Goal: Task Accomplishment & Management: Manage account settings

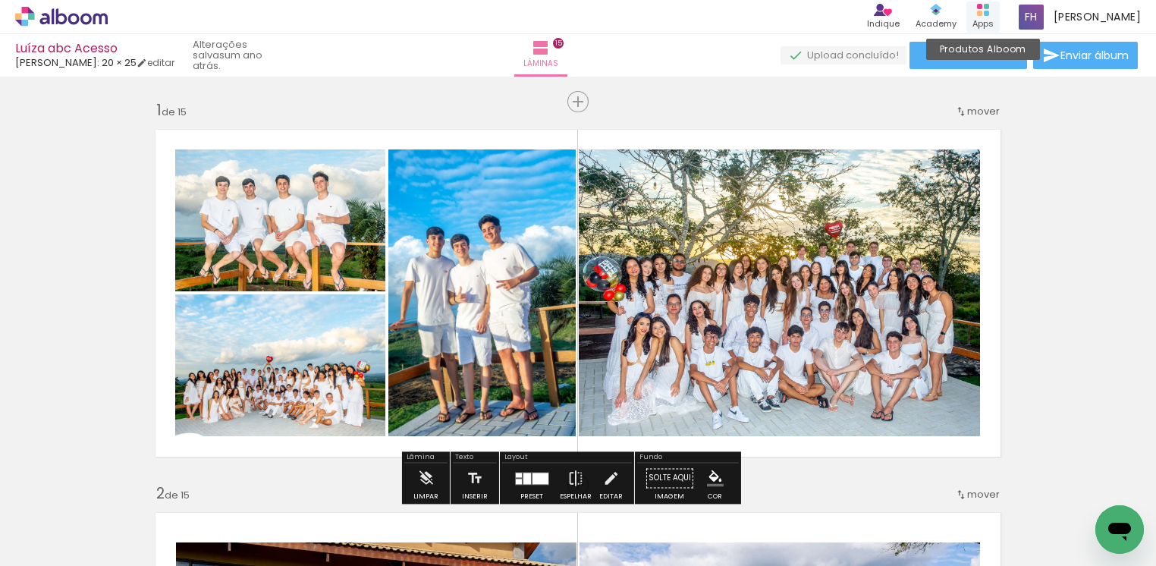
click at [991, 18] on div "Apps" at bounding box center [982, 23] width 21 height 13
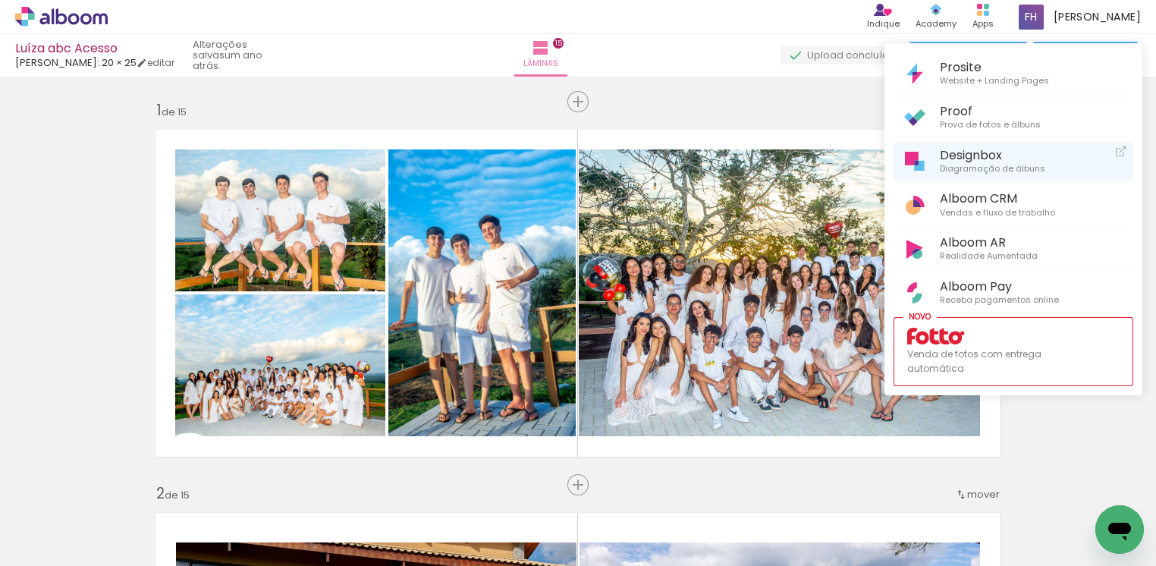
click at [977, 162] on span "Diagramação de álbuns" at bounding box center [992, 169] width 105 height 14
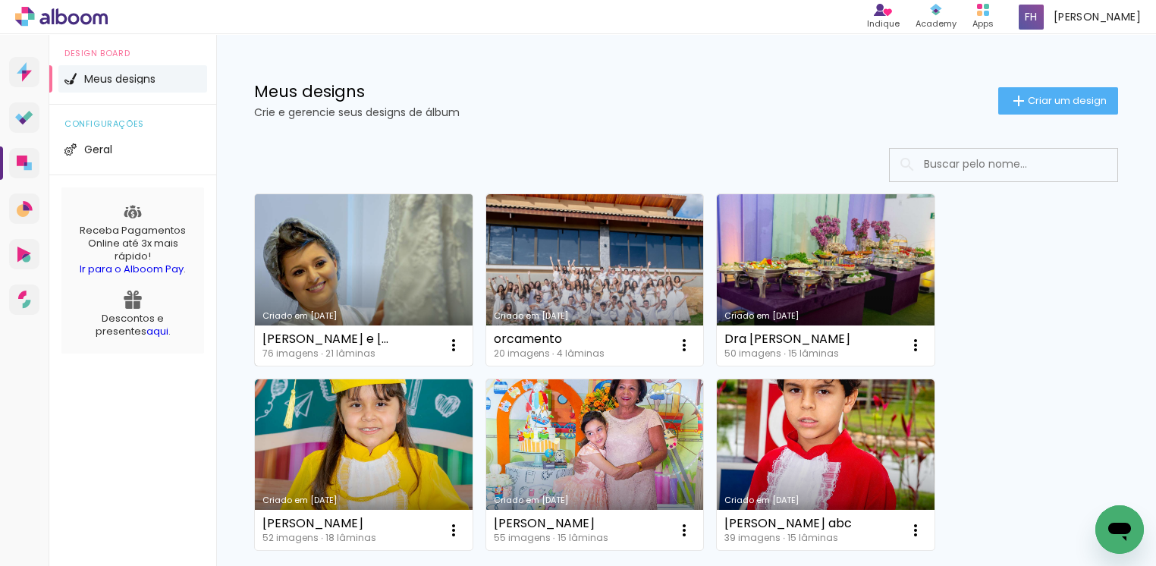
click at [435, 284] on link "Criado em [DATE]" at bounding box center [364, 279] width 218 height 171
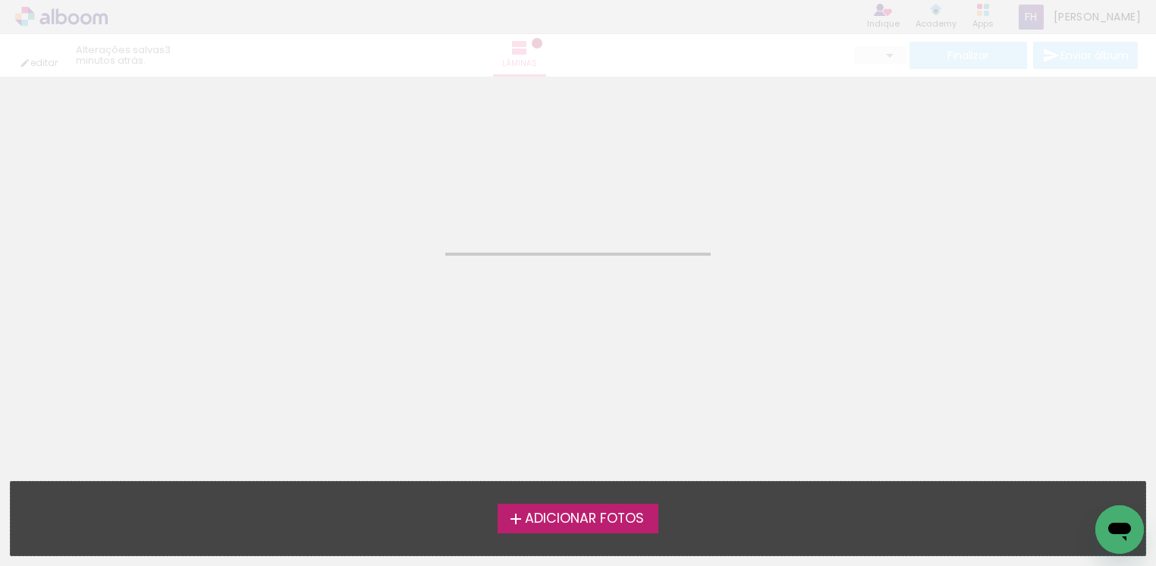
click at [435, 284] on neon-animated-pages "Confirmar Cancelar" at bounding box center [578, 321] width 1156 height 489
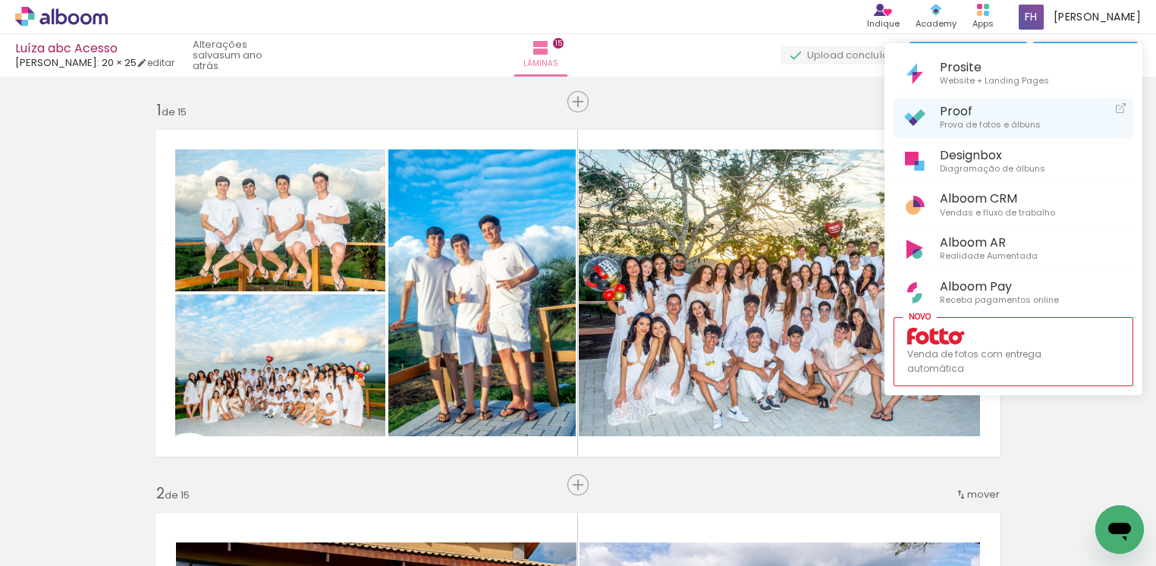
click at [962, 114] on span "Proof" at bounding box center [990, 111] width 101 height 14
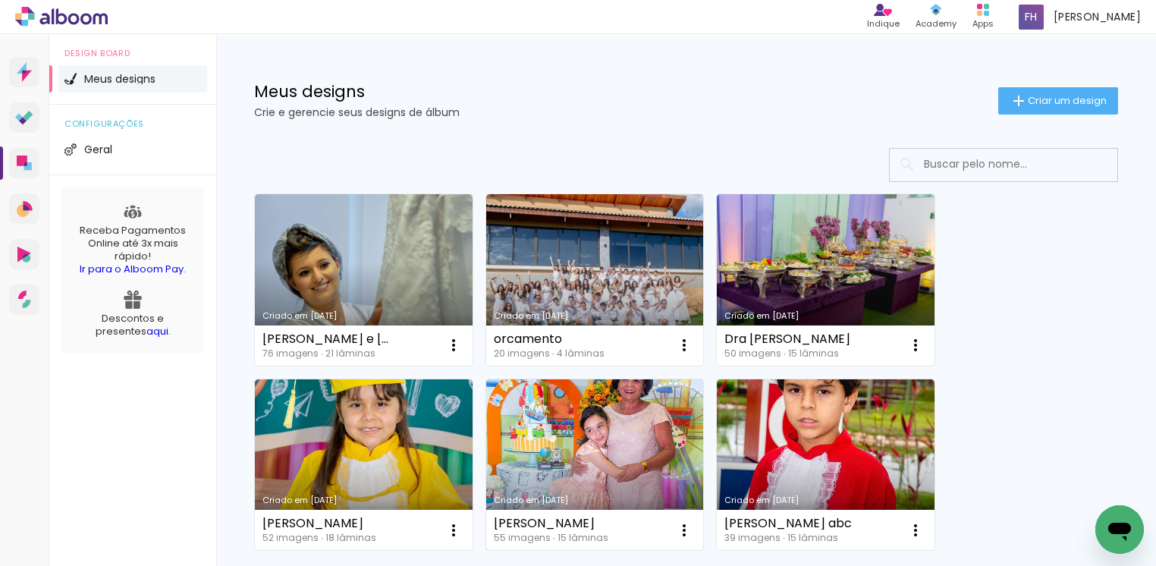
scroll to position [124, 0]
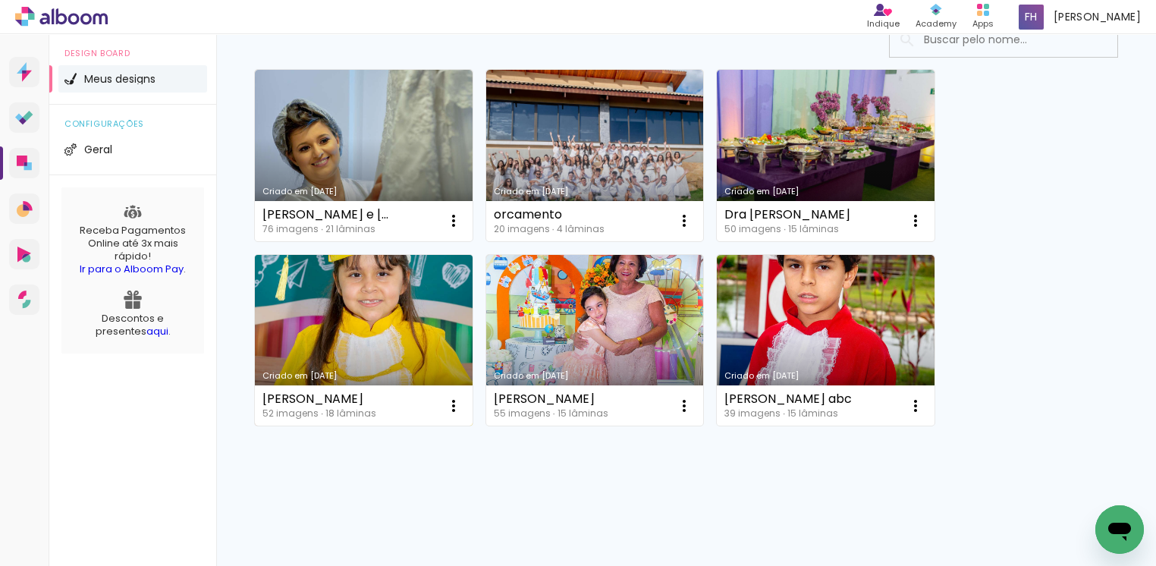
click at [367, 329] on link "Criado em [DATE]" at bounding box center [364, 340] width 218 height 171
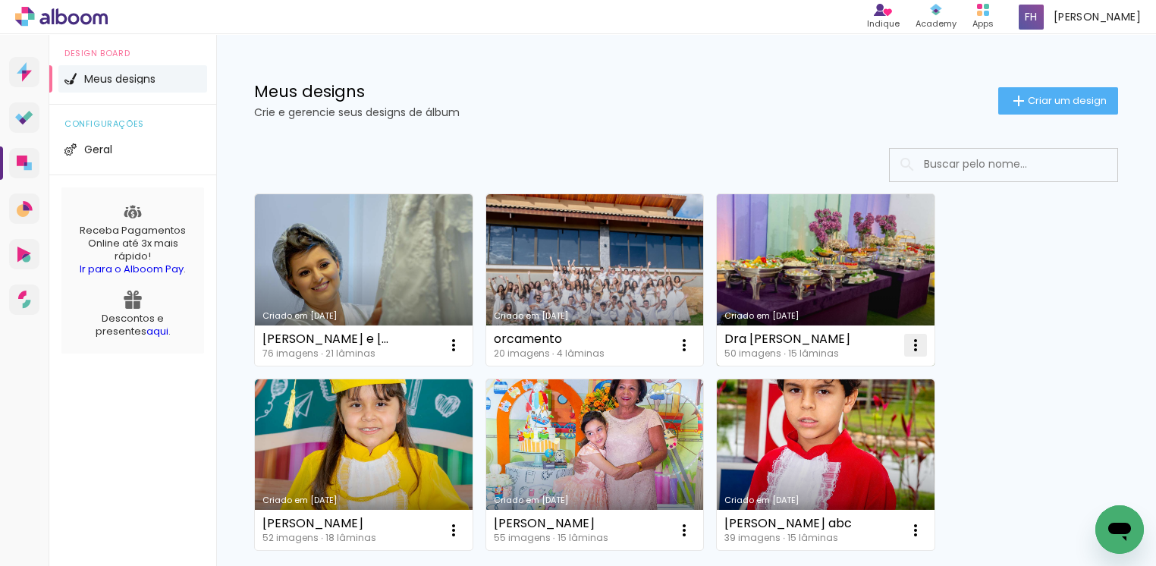
click at [463, 342] on iron-icon at bounding box center [454, 345] width 18 height 18
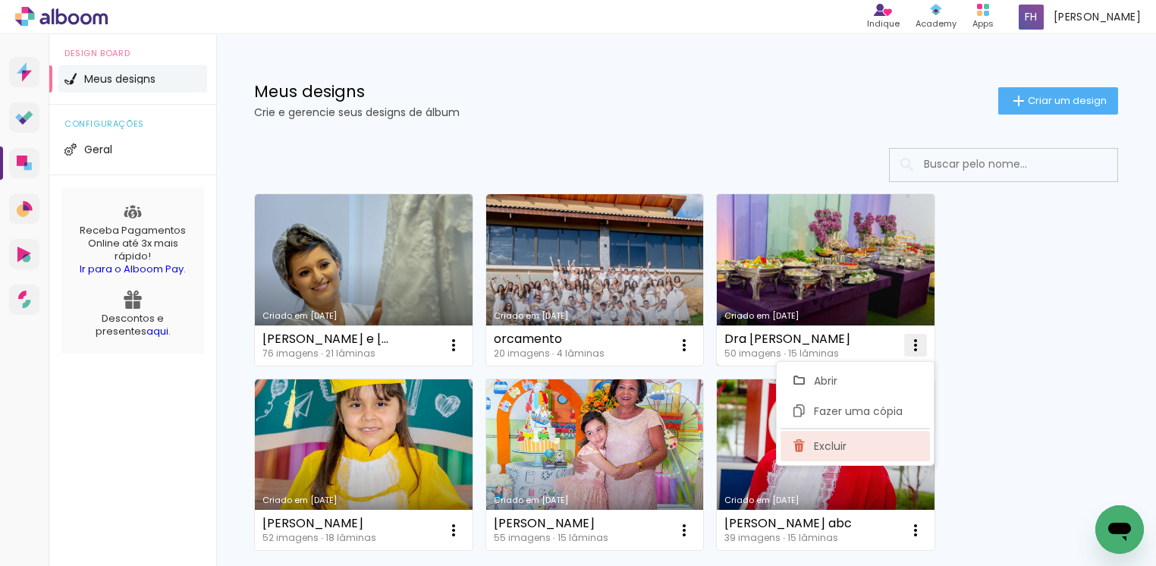
click at [825, 448] on span "Excluir" at bounding box center [830, 446] width 33 height 11
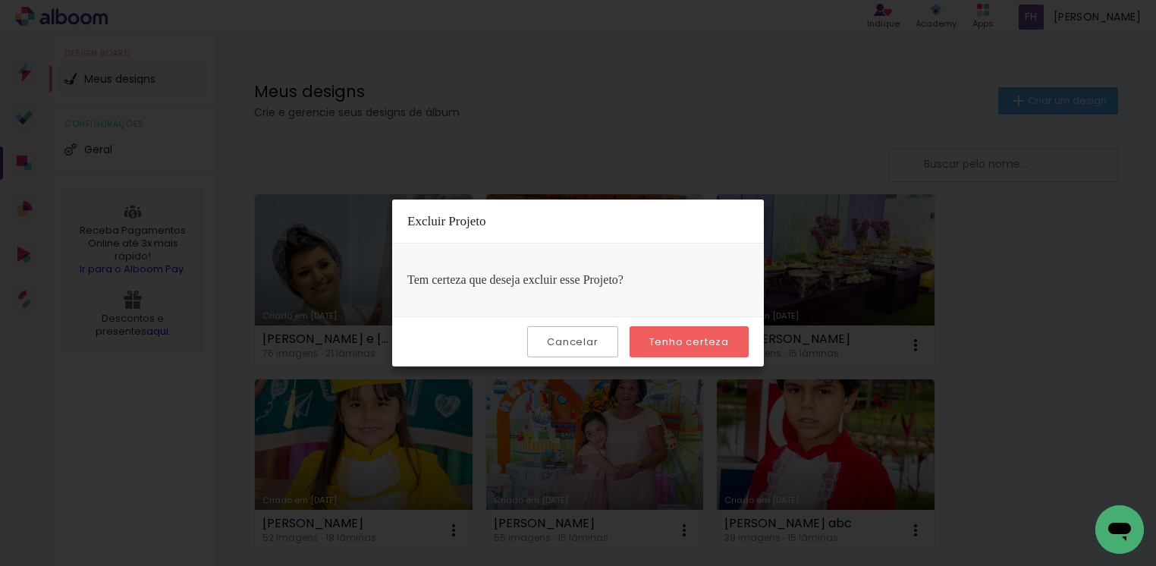
click at [0, 0] on slot "Tenho certeza" at bounding box center [0, 0] width 0 height 0
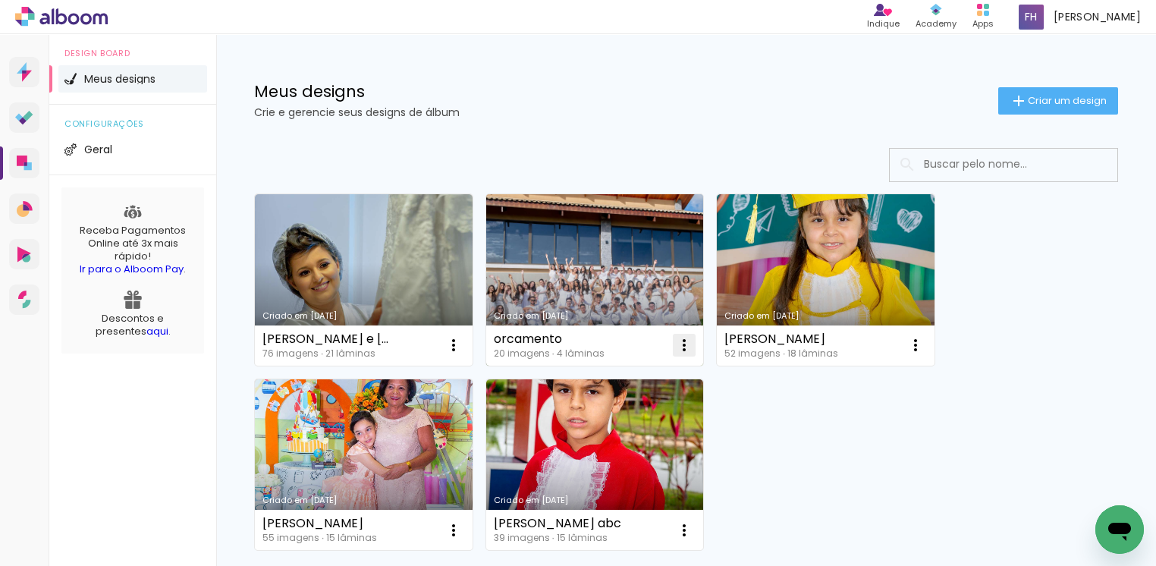
click at [463, 347] on iron-icon at bounding box center [454, 345] width 18 height 18
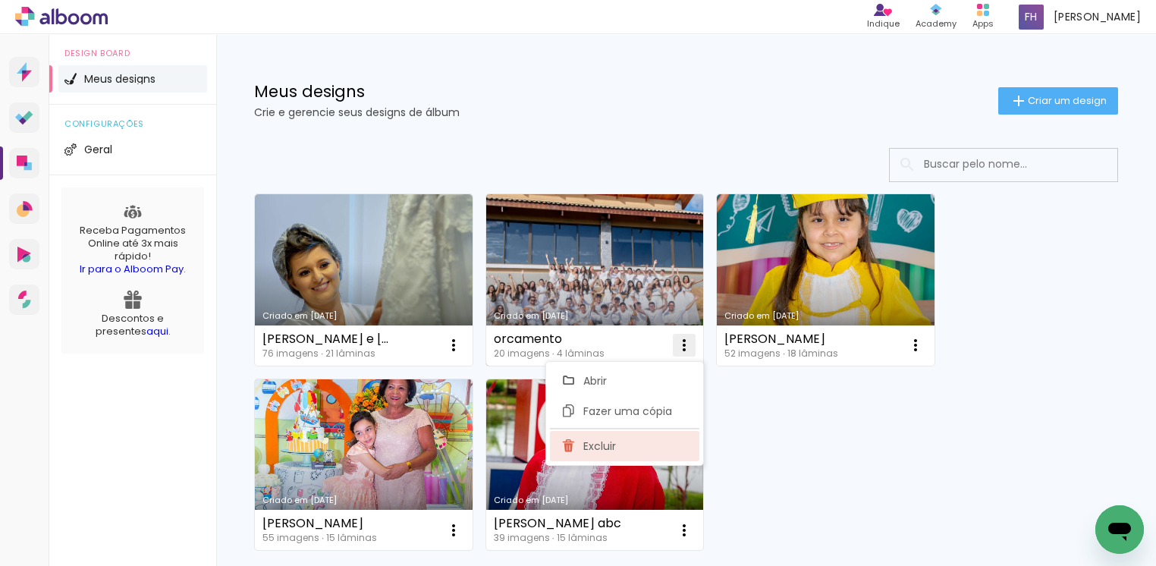
click at [595, 443] on span "Excluir" at bounding box center [599, 446] width 33 height 11
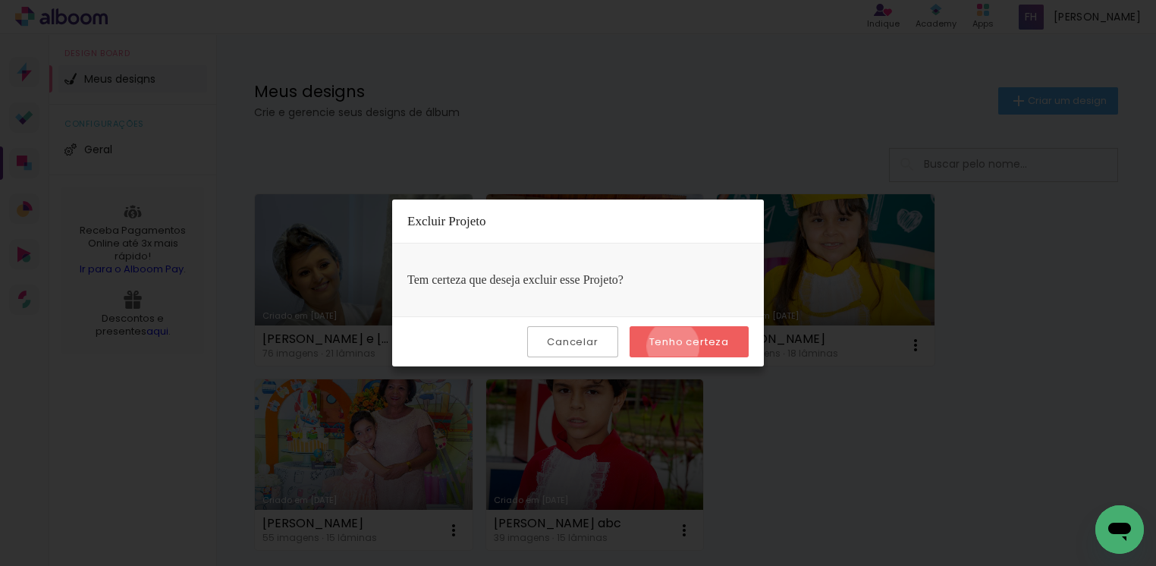
click at [0, 0] on slot "Tenho certeza" at bounding box center [0, 0] width 0 height 0
